Goal: Transaction & Acquisition: Purchase product/service

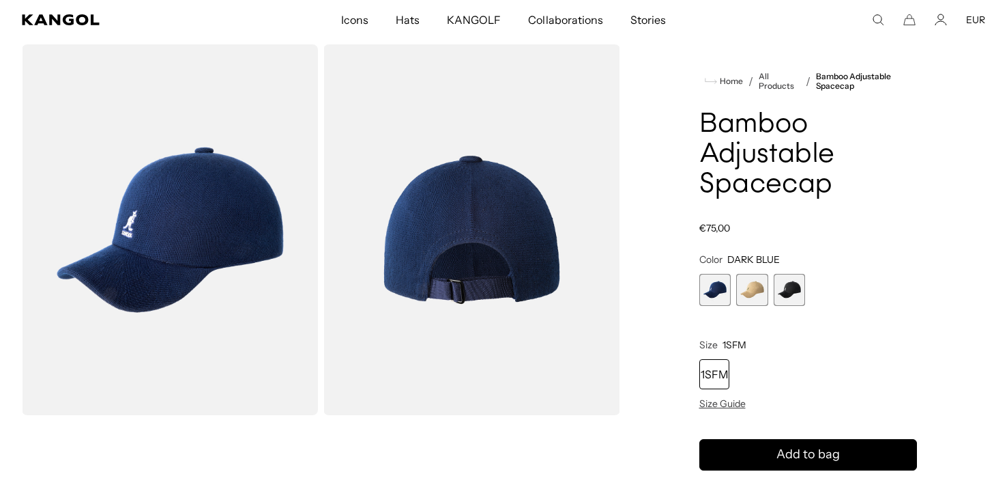
scroll to position [0, 281]
click at [789, 285] on span "3 of 3" at bounding box center [790, 290] width 32 height 32
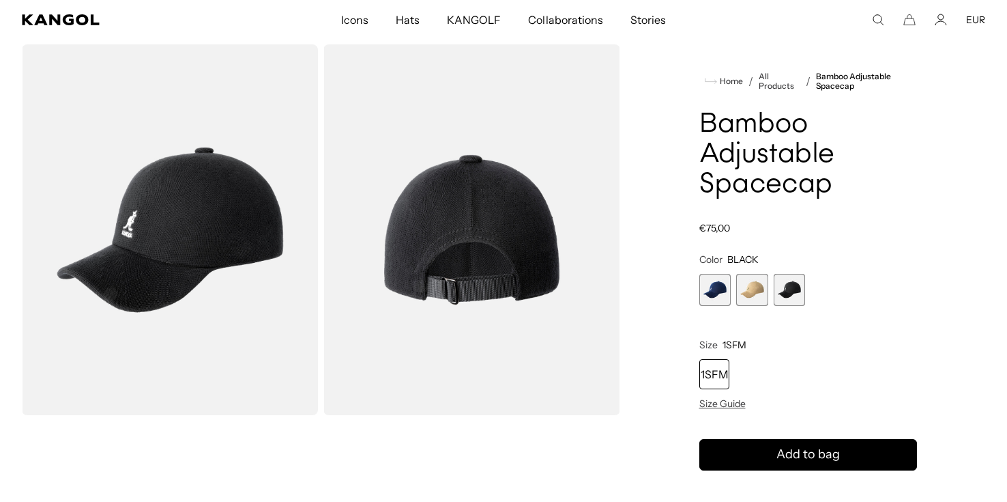
click at [751, 291] on span "2 of 3" at bounding box center [752, 290] width 32 height 32
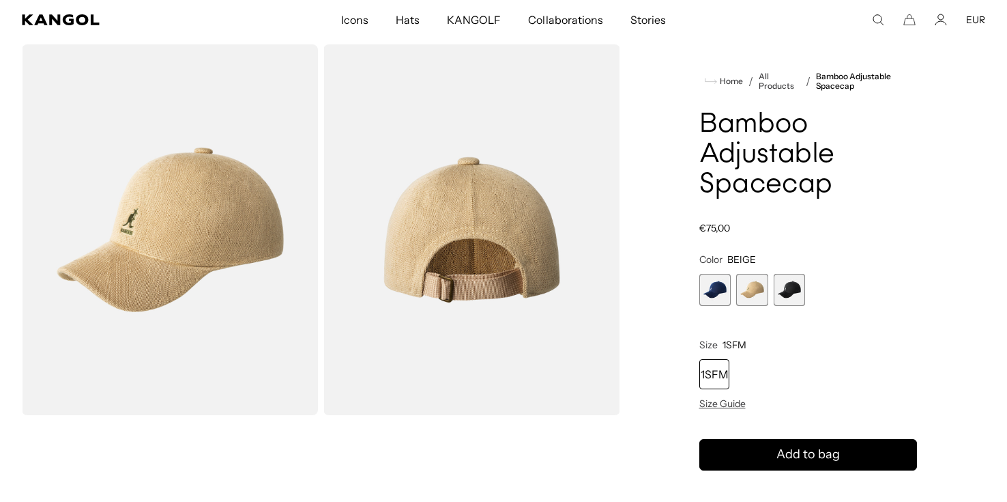
click at [717, 287] on span "1 of 3" at bounding box center [716, 290] width 32 height 32
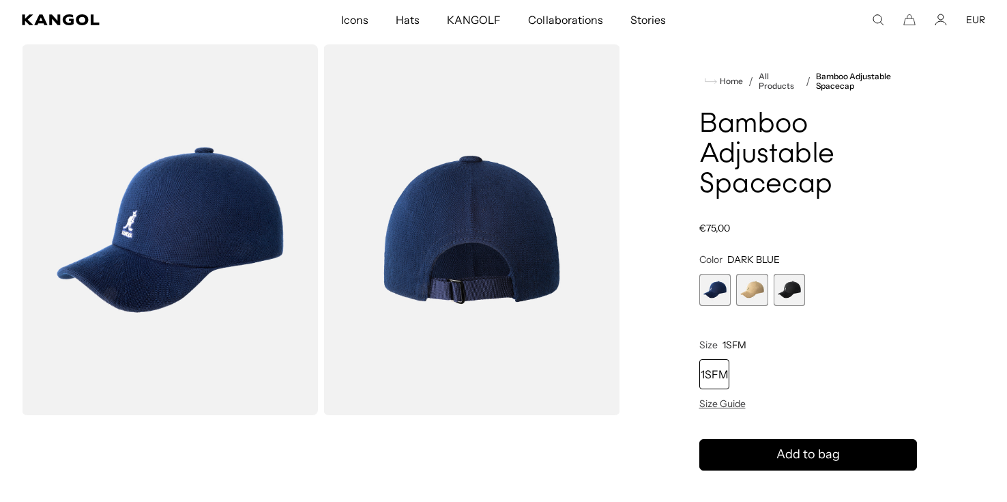
click at [785, 283] on span "3 of 3" at bounding box center [790, 290] width 32 height 32
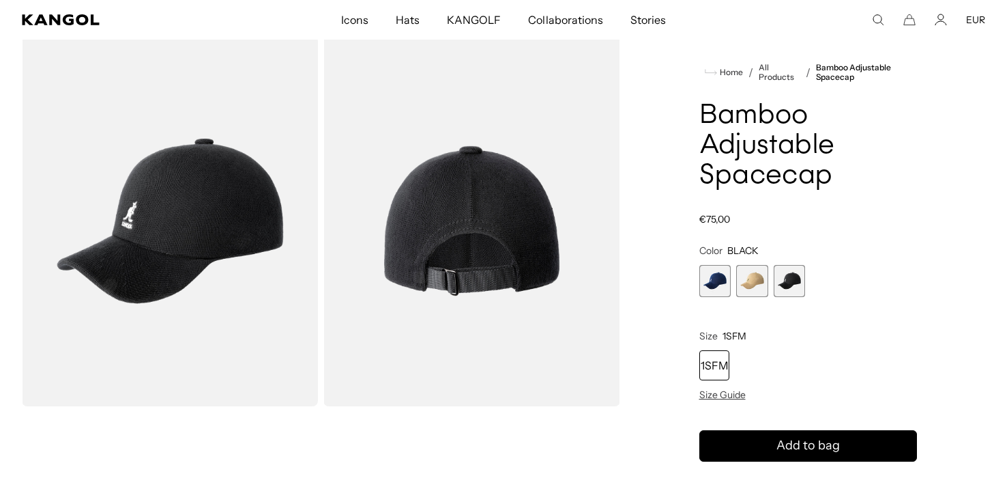
scroll to position [0, 281]
click at [706, 270] on span "1 of 3" at bounding box center [716, 281] width 32 height 32
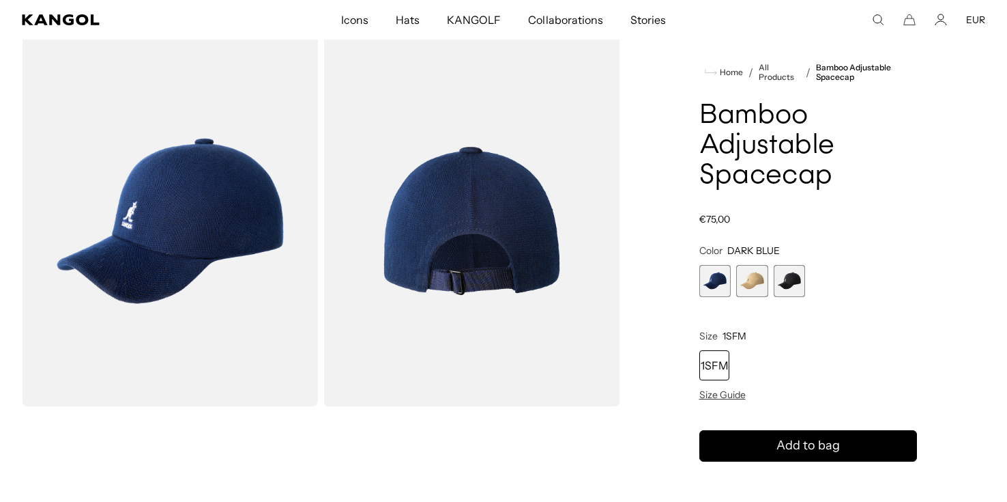
click at [791, 280] on span "3 of 3" at bounding box center [790, 281] width 32 height 32
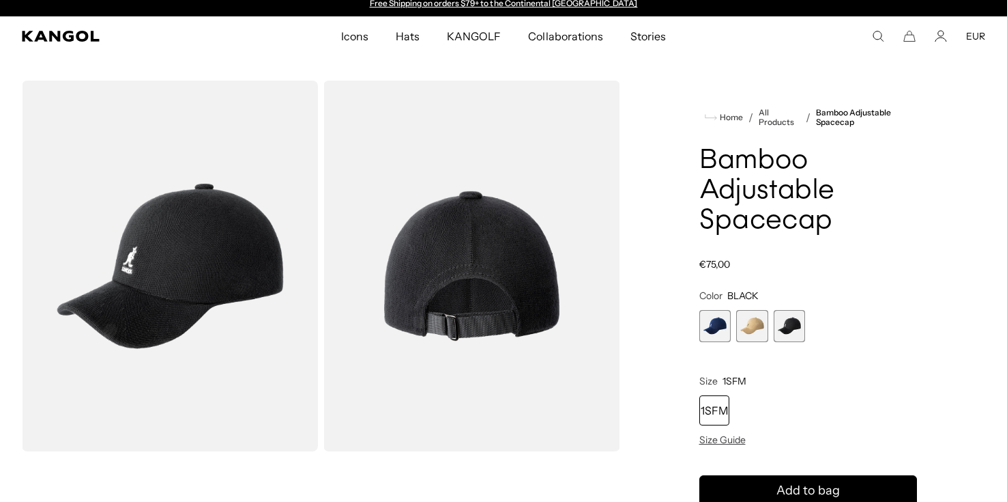
click at [220, 253] on img "Gallery Viewer" at bounding box center [170, 266] width 296 height 371
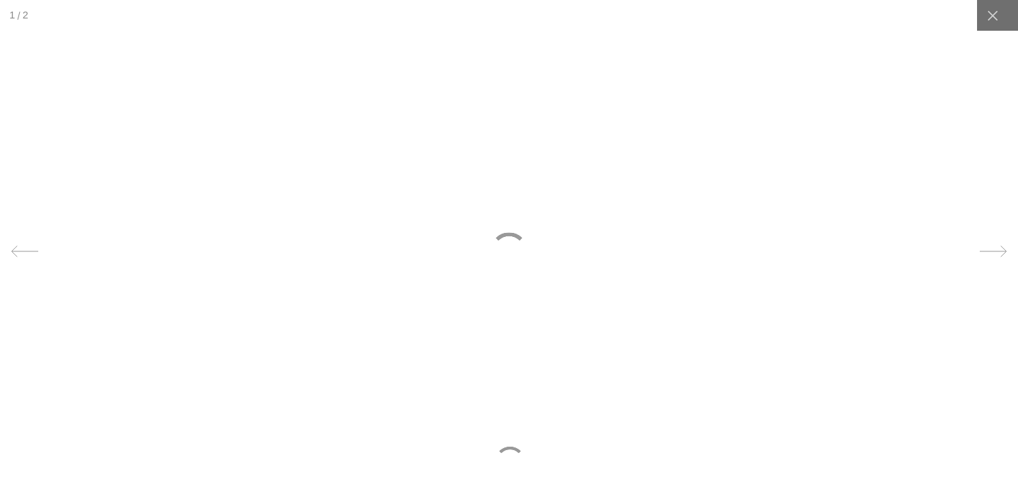
scroll to position [0, 281]
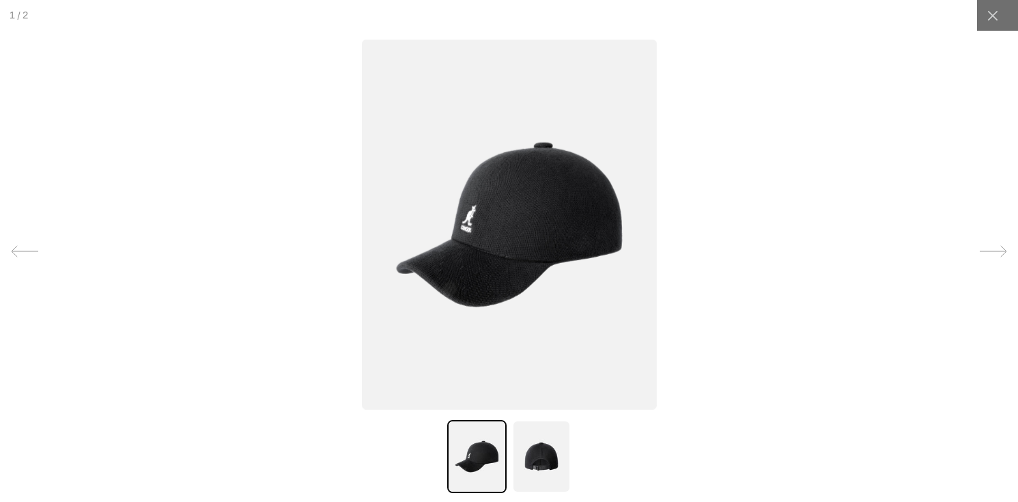
click at [549, 222] on img at bounding box center [508, 225] width 295 height 370
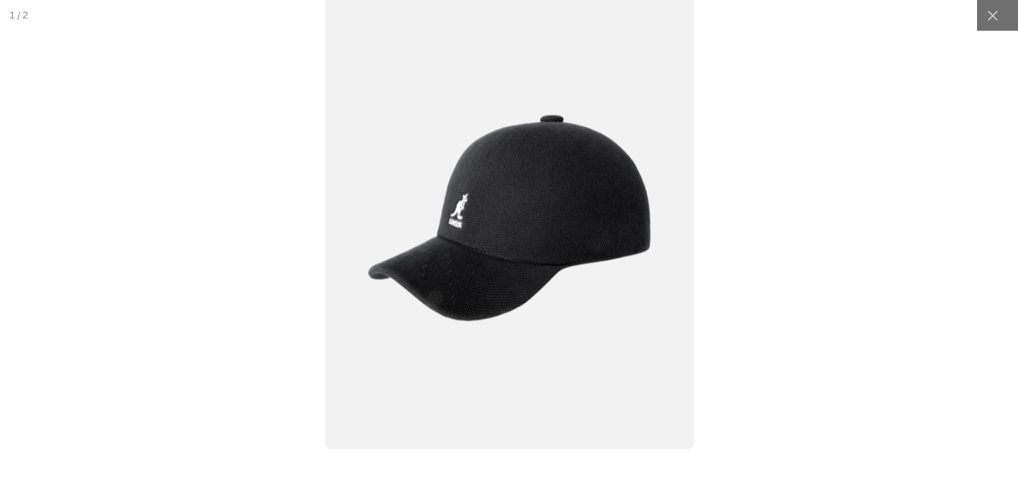
click at [538, 244] on img at bounding box center [508, 217] width 369 height 462
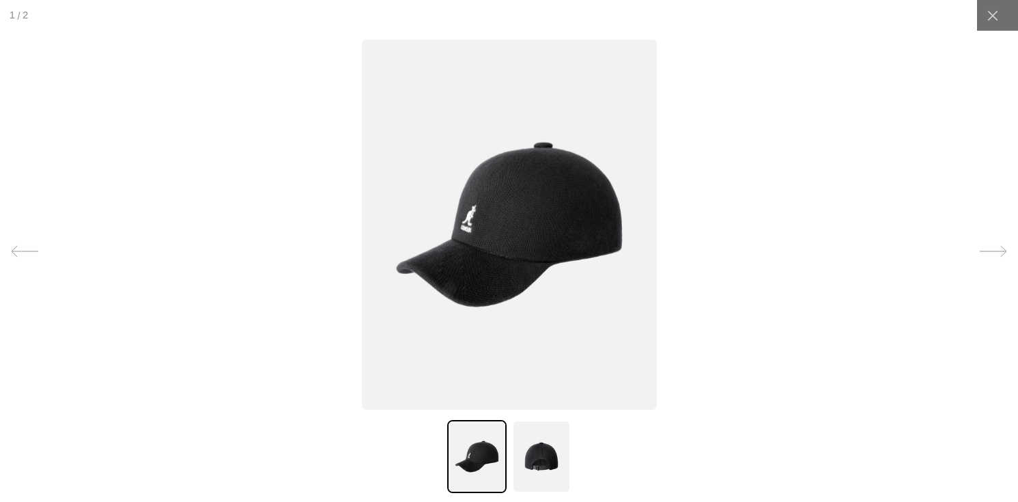
scroll to position [0, 281]
click at [992, 248] on icon at bounding box center [992, 250] width 27 height 27
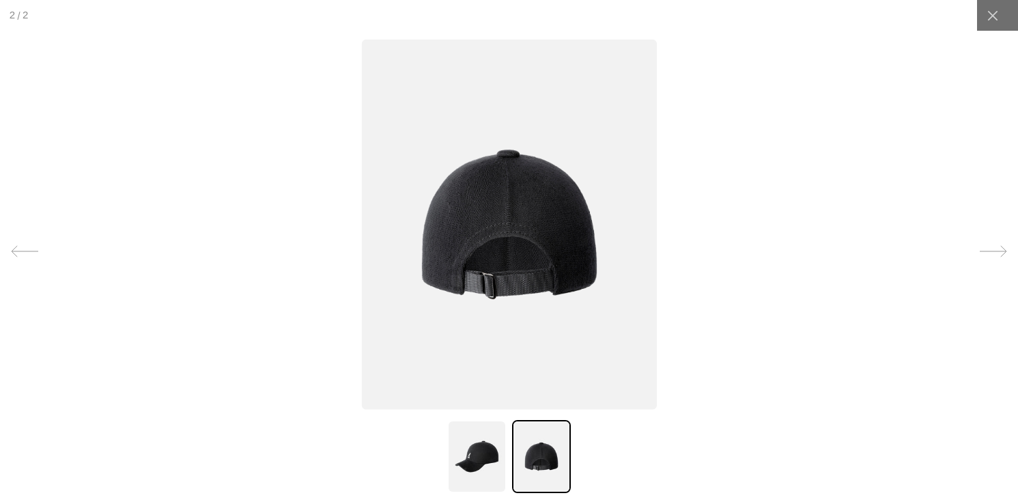
click at [996, 251] on icon at bounding box center [992, 250] width 27 height 27
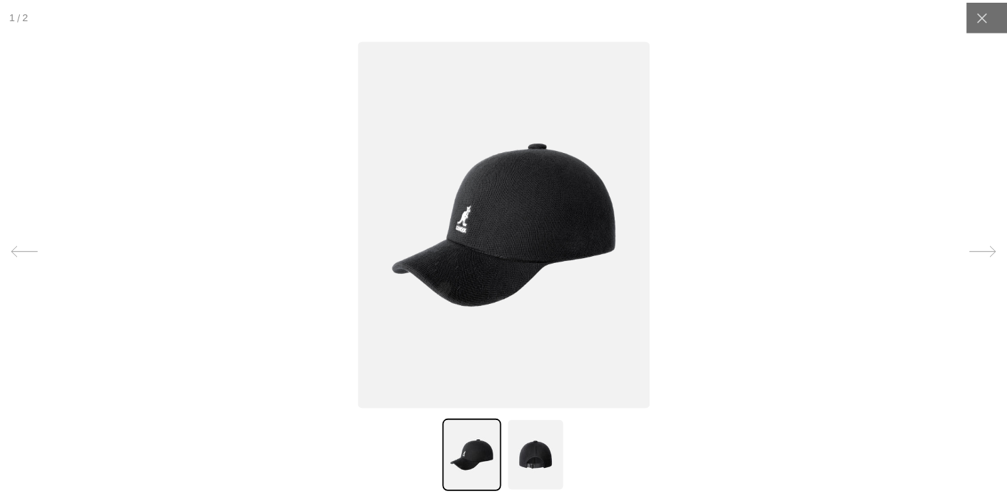
scroll to position [0, 0]
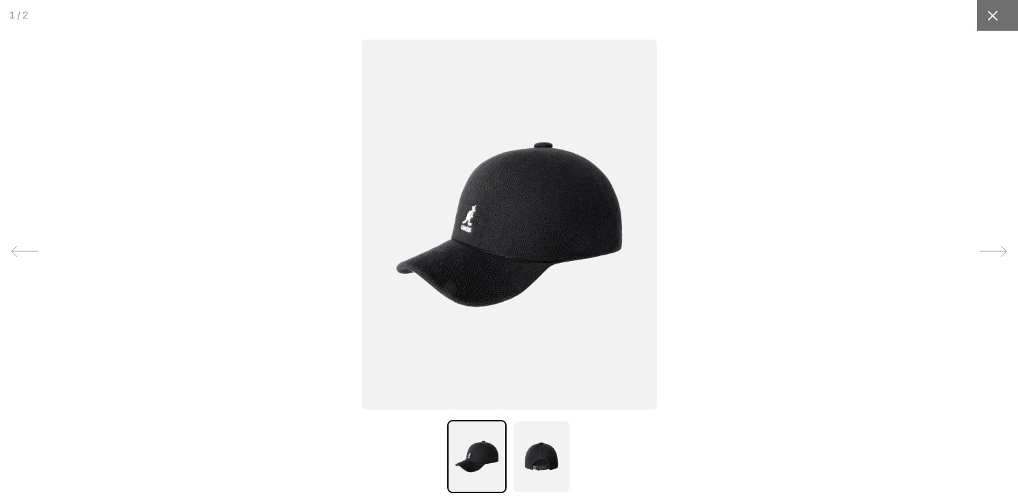
click at [987, 13] on icon at bounding box center [992, 16] width 14 height 14
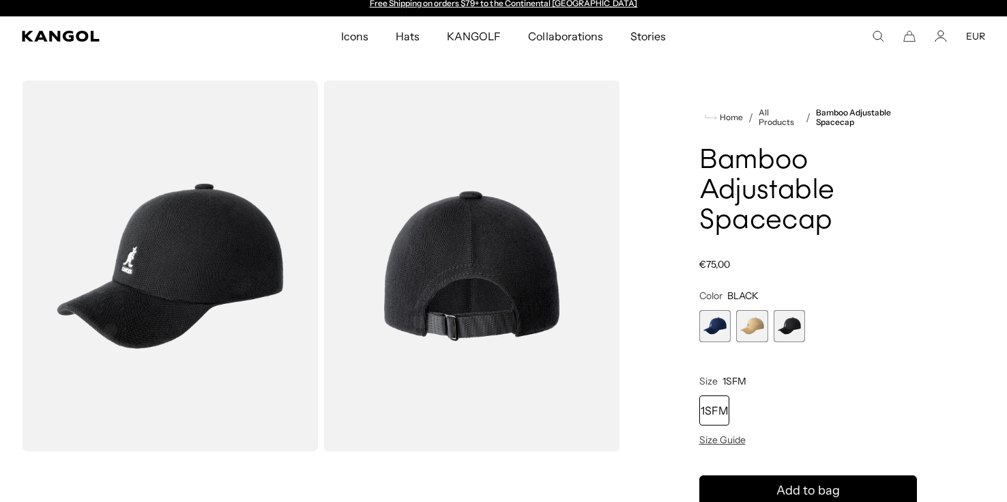
click at [718, 64] on section "Loading... Home / All Products / Bamboo Adjustable Spacecap" at bounding box center [503, 375] width 1007 height 639
